Goal: Navigation & Orientation: Find specific page/section

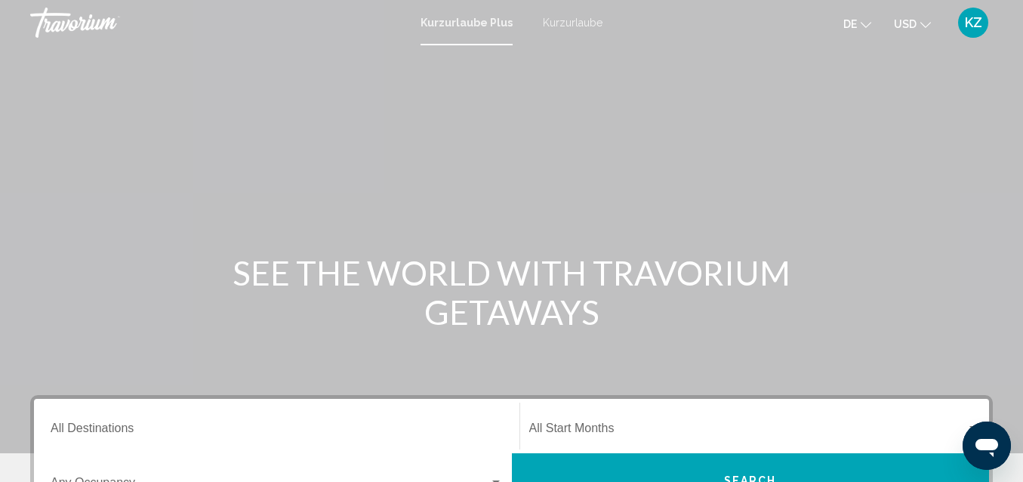
click at [975, 29] on font "KZ" at bounding box center [973, 22] width 17 height 16
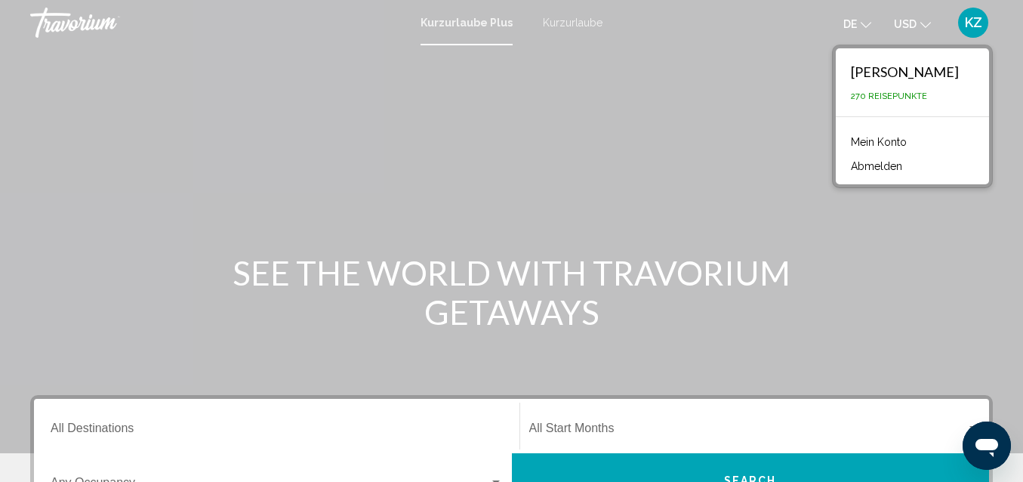
click at [710, 156] on div "Hauptinhalt" at bounding box center [511, 226] width 1023 height 453
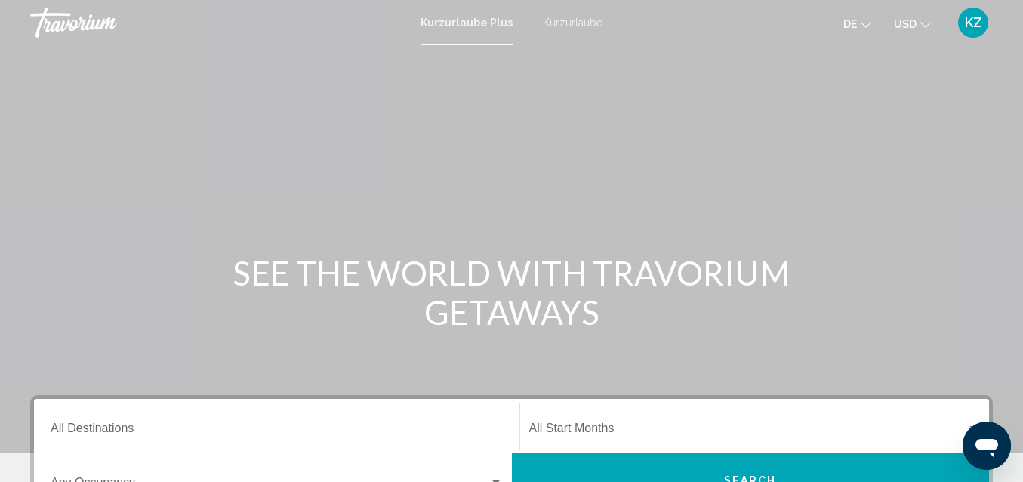
click at [577, 23] on font "Kurzurlaube" at bounding box center [573, 23] width 60 height 12
click at [855, 26] on font "de" at bounding box center [850, 24] width 14 height 12
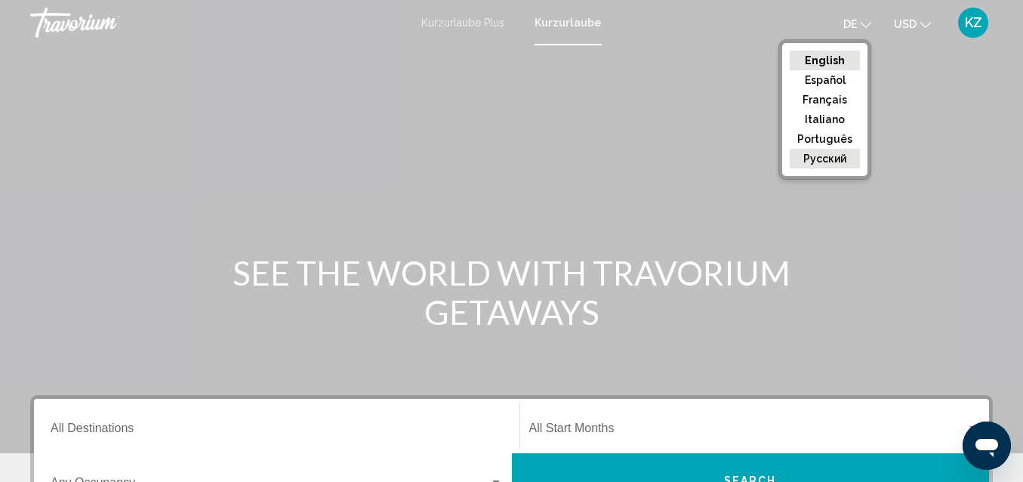
click at [838, 156] on button "русский" at bounding box center [825, 159] width 70 height 20
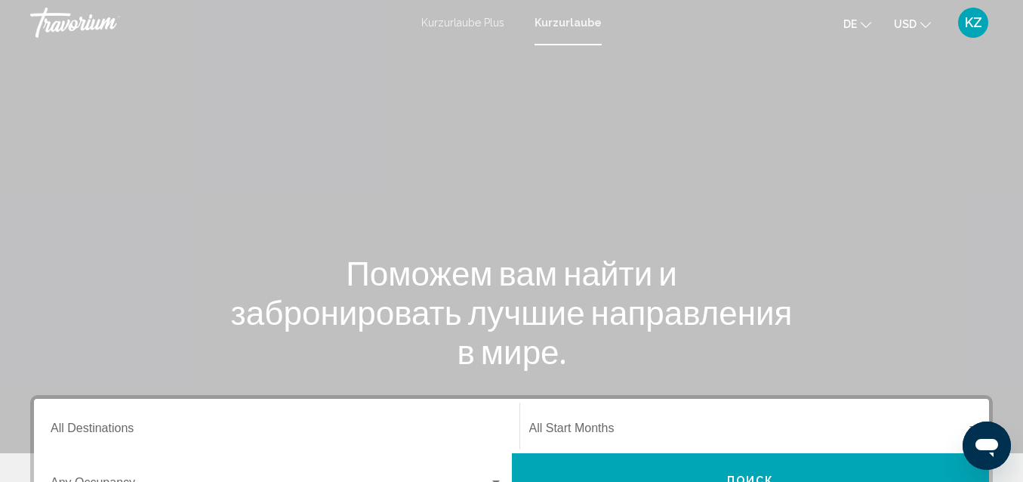
scroll to position [226, 0]
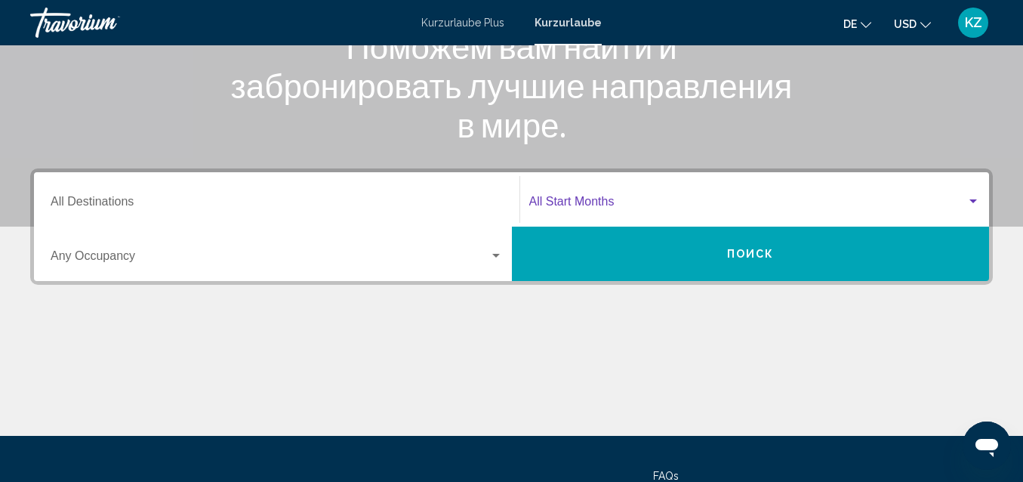
click at [967, 205] on div "Search widget" at bounding box center [973, 202] width 14 height 12
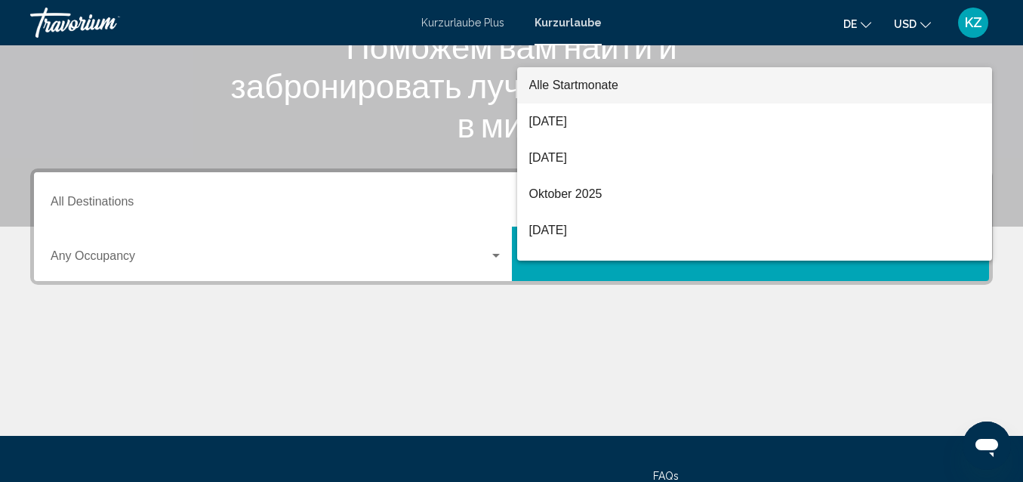
scroll to position [346, 0]
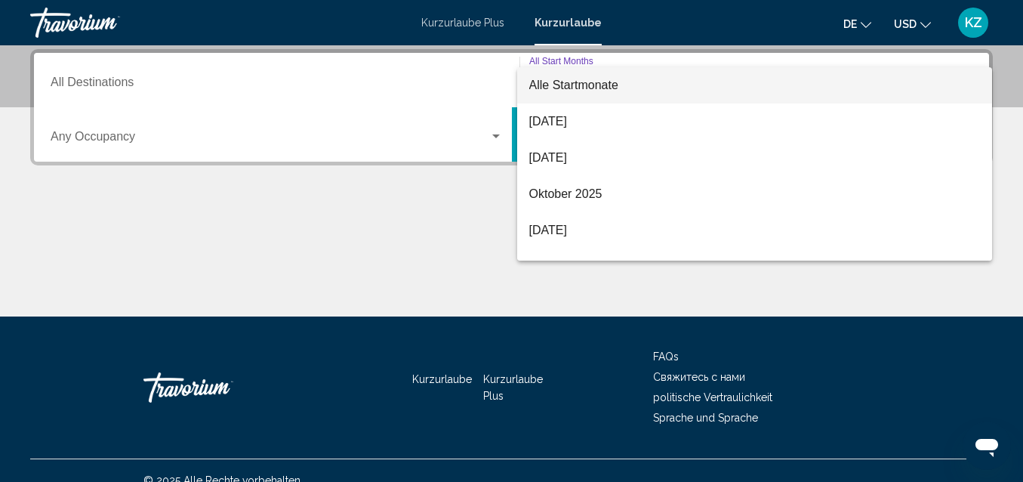
click at [469, 242] on div at bounding box center [511, 241] width 1023 height 482
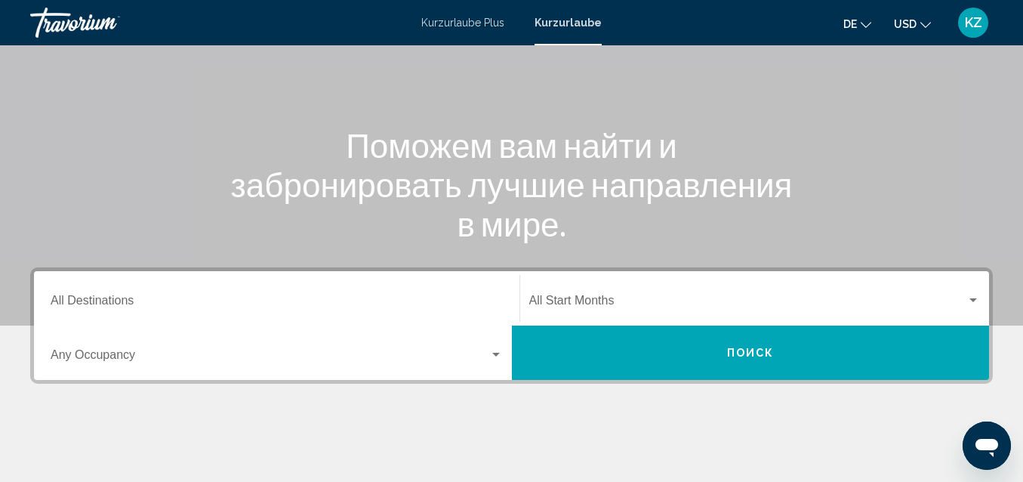
scroll to position [0, 0]
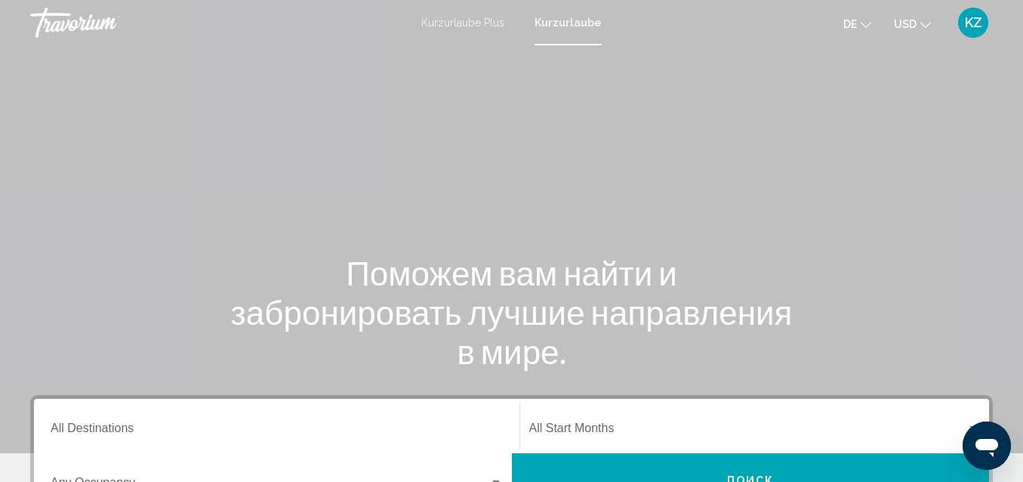
click at [60, 19] on div "Travorium" at bounding box center [105, 23] width 151 height 30
click at [83, 24] on div "Travorium" at bounding box center [105, 23] width 151 height 30
